Goal: Find specific page/section: Find specific page/section

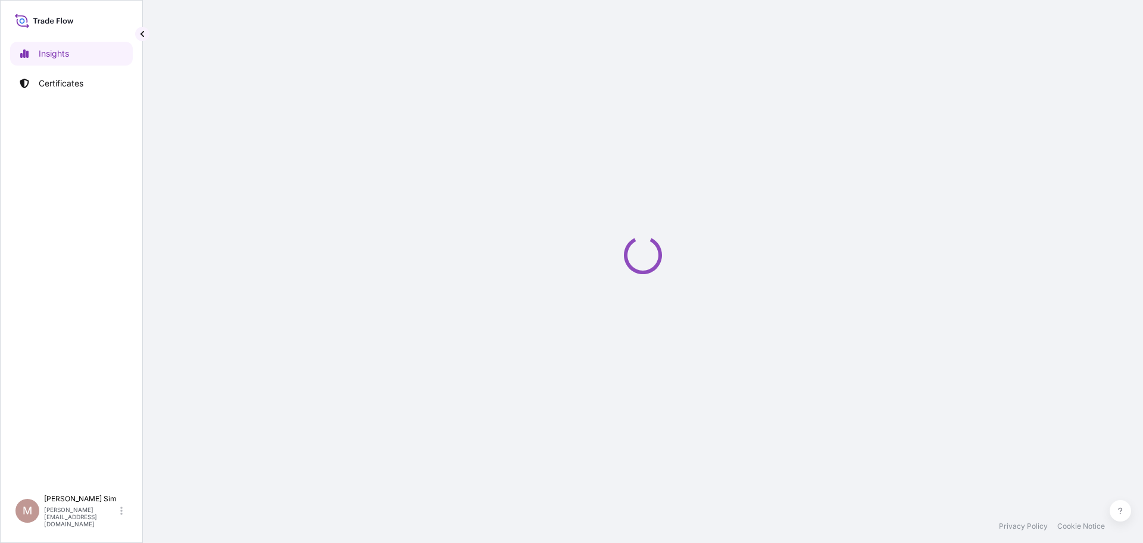
select select "2025"
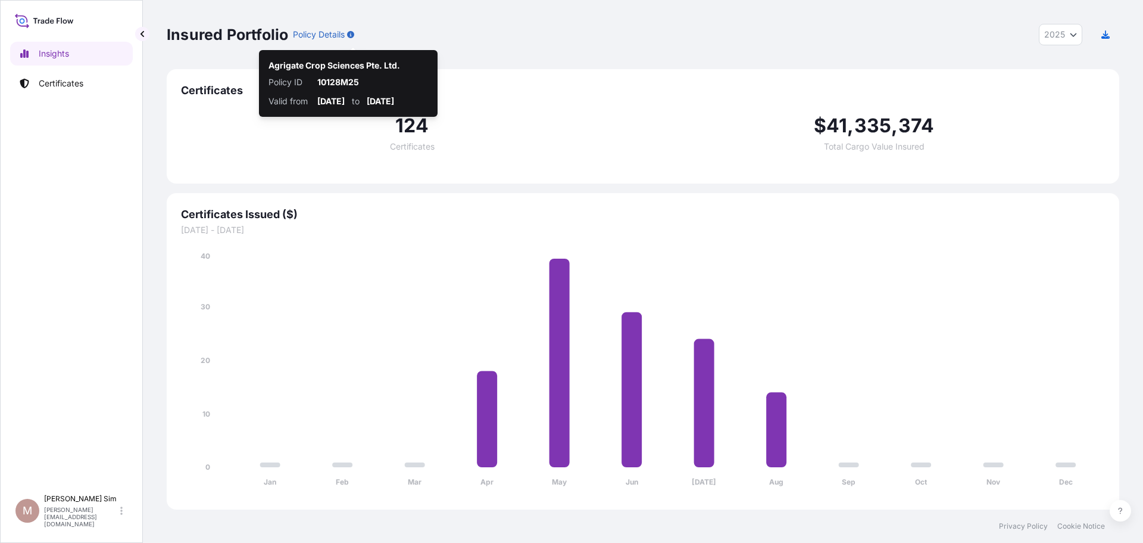
click at [352, 32] on icon "button" at bounding box center [350, 34] width 7 height 7
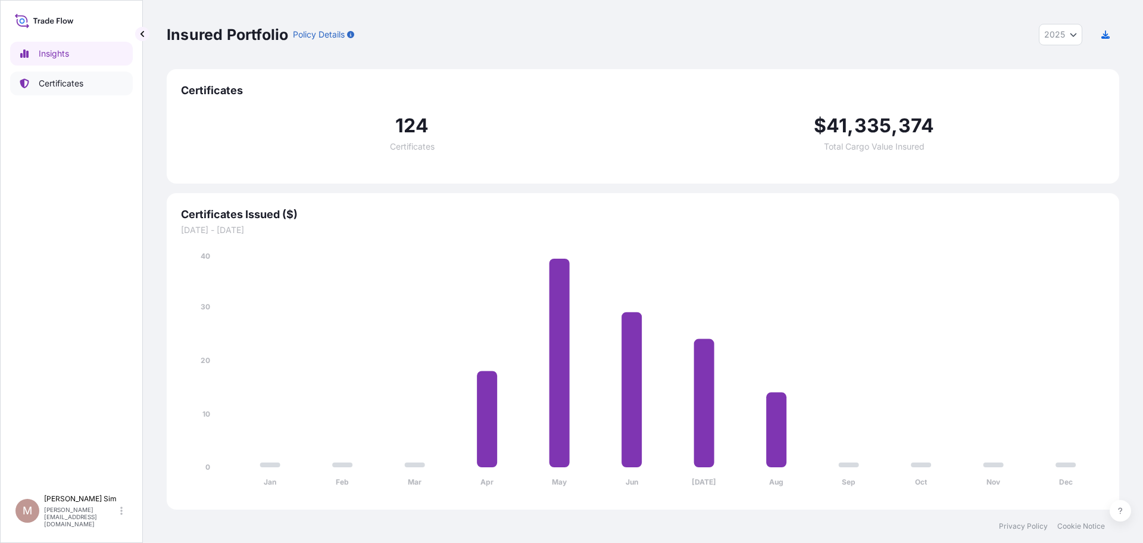
click at [95, 88] on link "Certificates" at bounding box center [71, 83] width 123 height 24
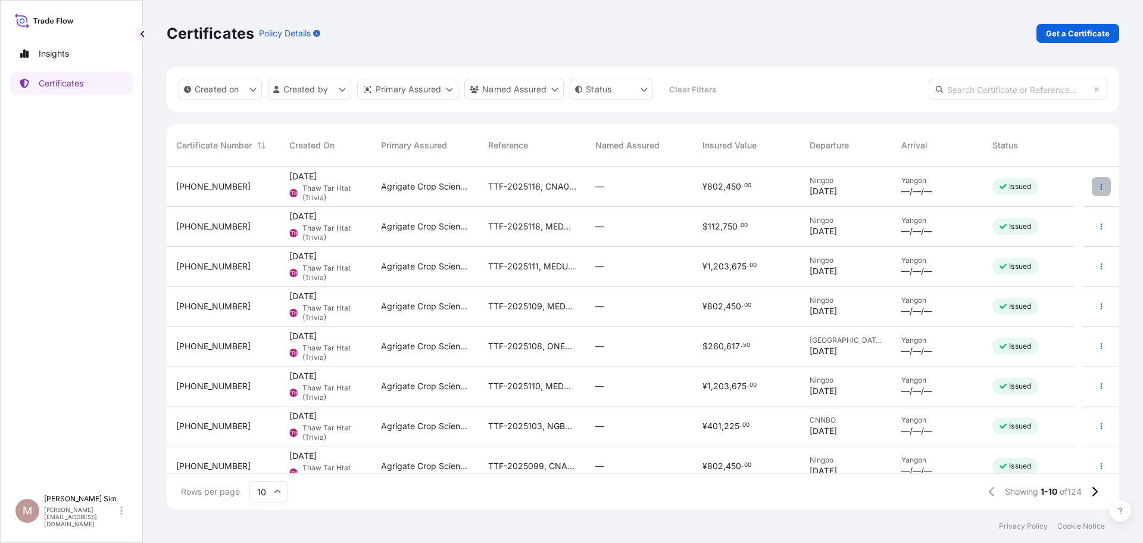
click at [1099, 186] on button "button" at bounding box center [1101, 186] width 19 height 19
click at [126, 510] on div "M [PERSON_NAME] [PERSON_NAME][EMAIL_ADDRESS][DOMAIN_NAME]" at bounding box center [71, 510] width 112 height 33
click at [106, 409] on div "Insights Certificates" at bounding box center [71, 259] width 123 height 457
click at [75, 55] on link "Insights" at bounding box center [71, 54] width 123 height 24
select select "2025"
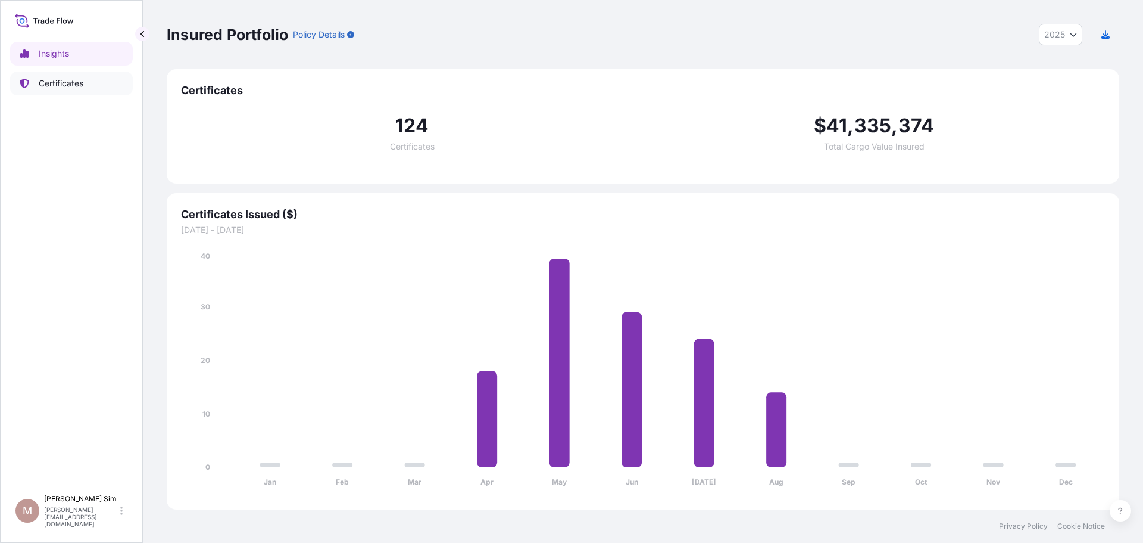
click at [86, 83] on link "Certificates" at bounding box center [71, 83] width 123 height 24
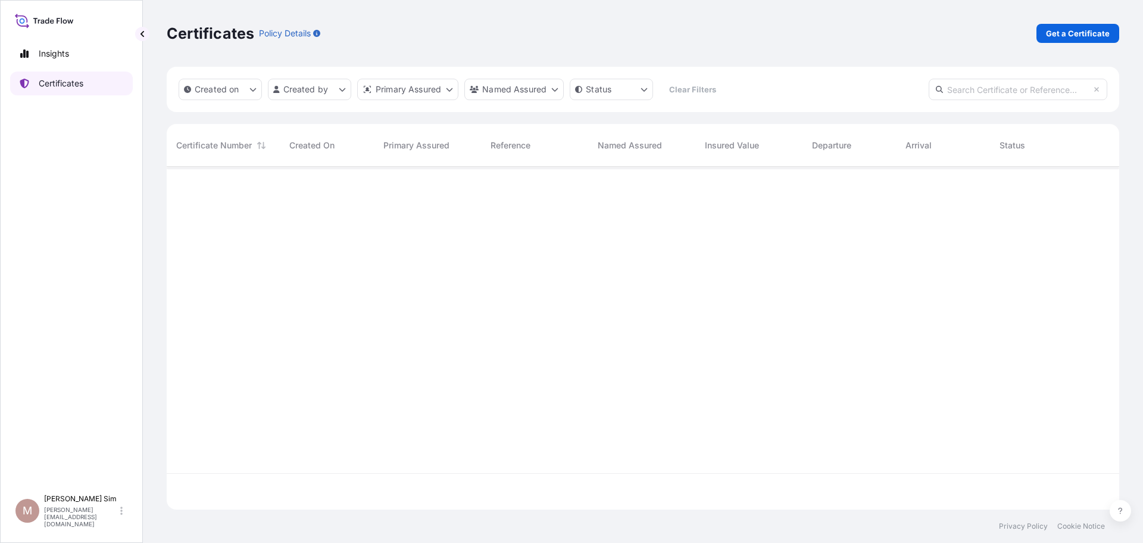
scroll to position [340, 944]
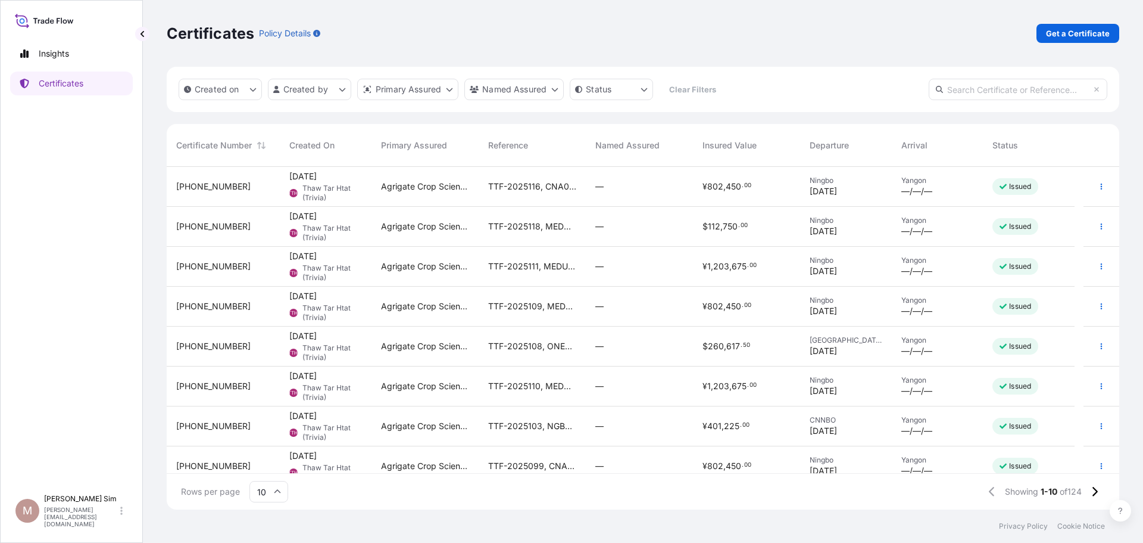
click at [610, 91] on html "Insights Certificates M Mabel Sim mabel.sim@wtwco.com Certificates Policy Detai…" at bounding box center [571, 271] width 1143 height 543
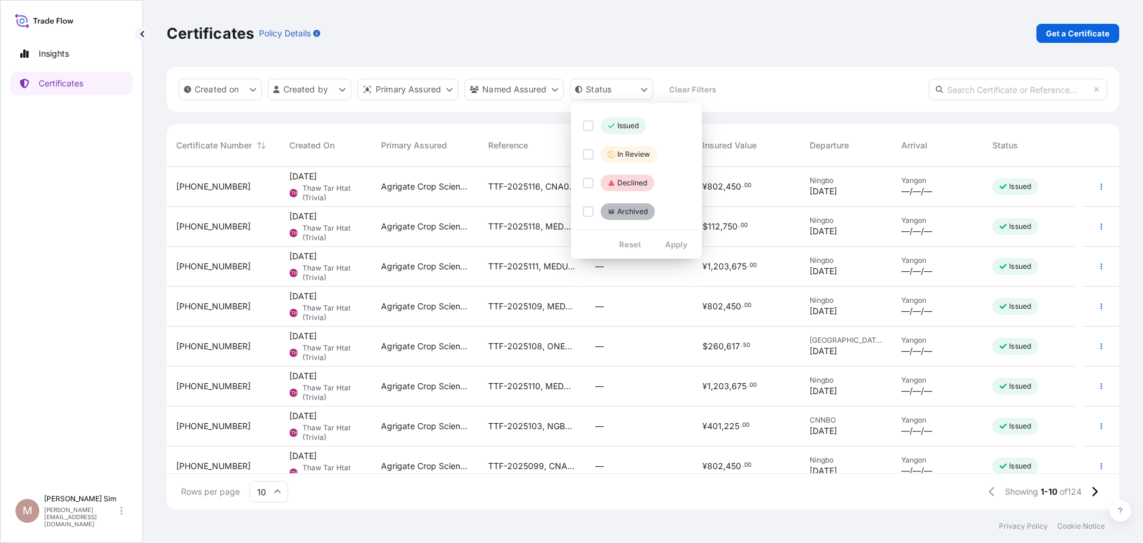
click at [610, 91] on html "Insights Certificates M Mabel Sim mabel.sim@wtwco.com Certificates Policy Detai…" at bounding box center [571, 271] width 1143 height 543
